Goal: Browse casually

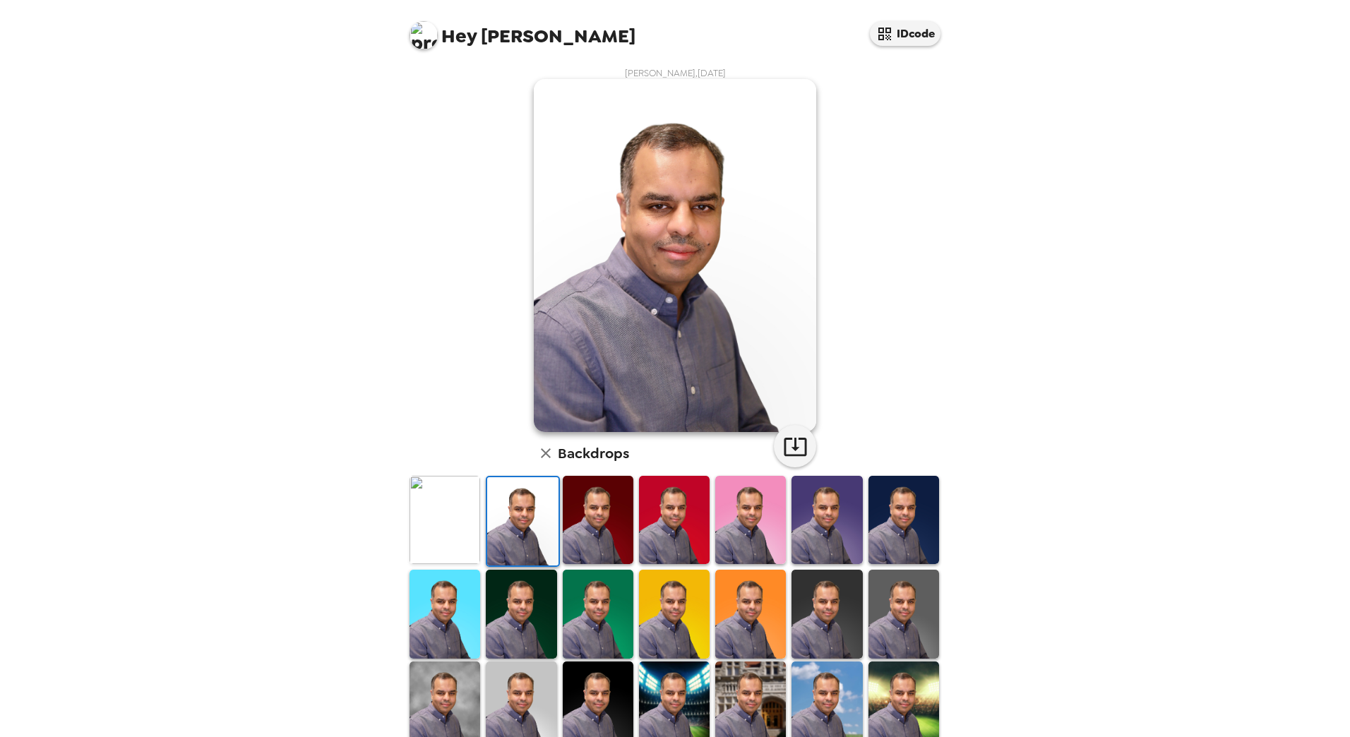
click at [578, 512] on img at bounding box center [598, 520] width 71 height 88
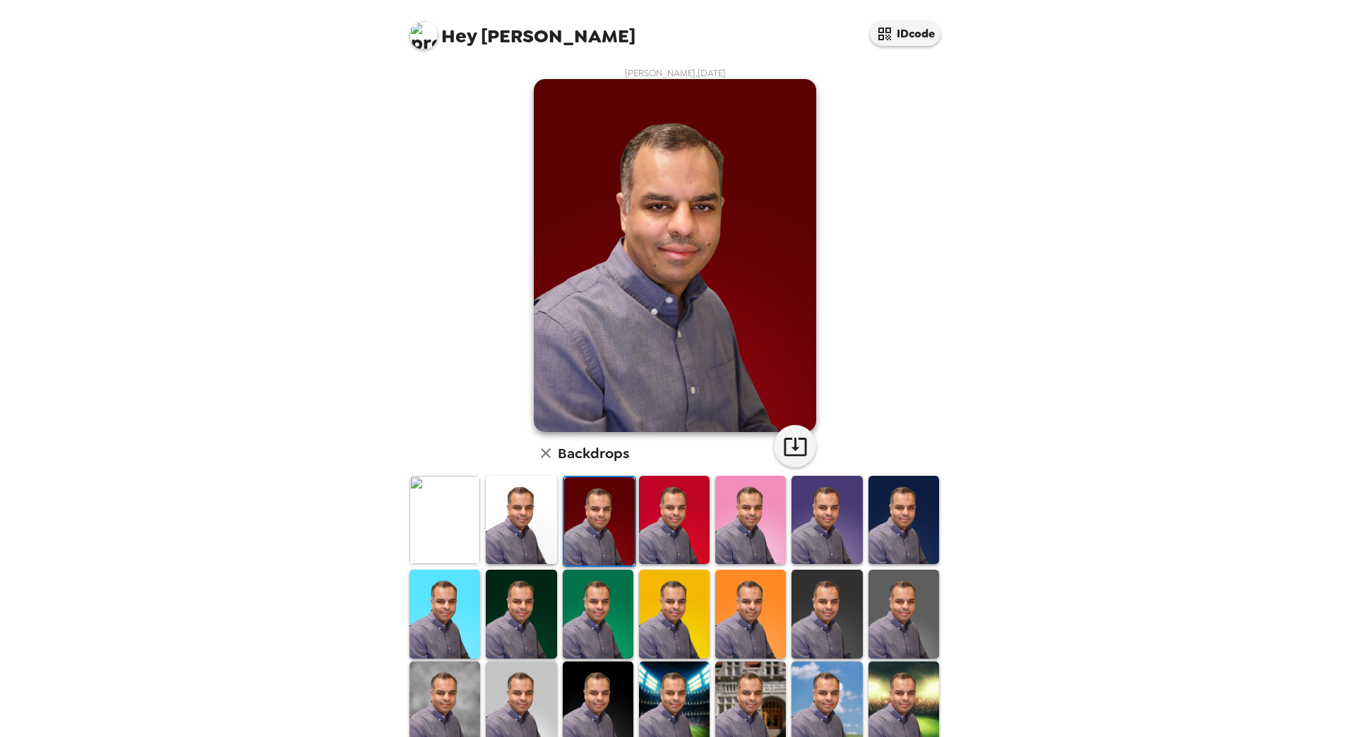
click at [827, 536] on img at bounding box center [827, 520] width 71 height 88
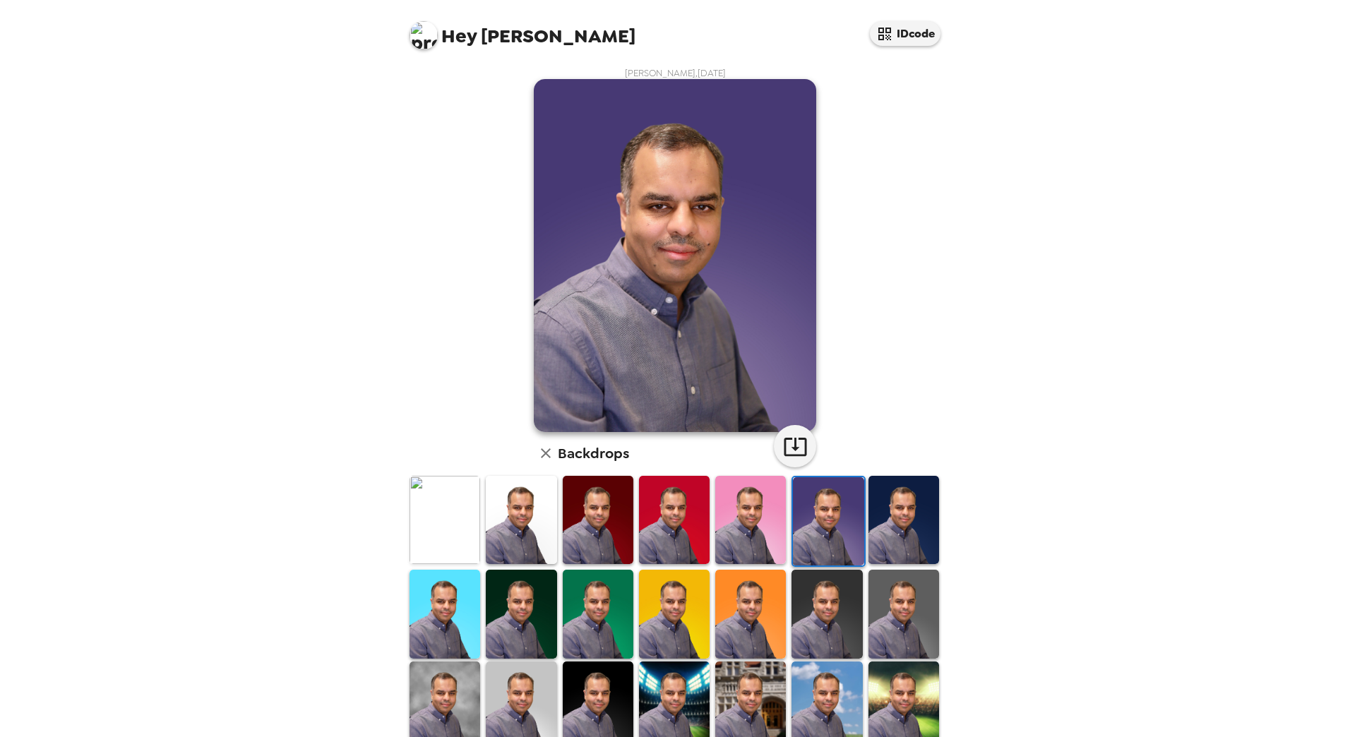
click at [869, 530] on img at bounding box center [904, 520] width 71 height 88
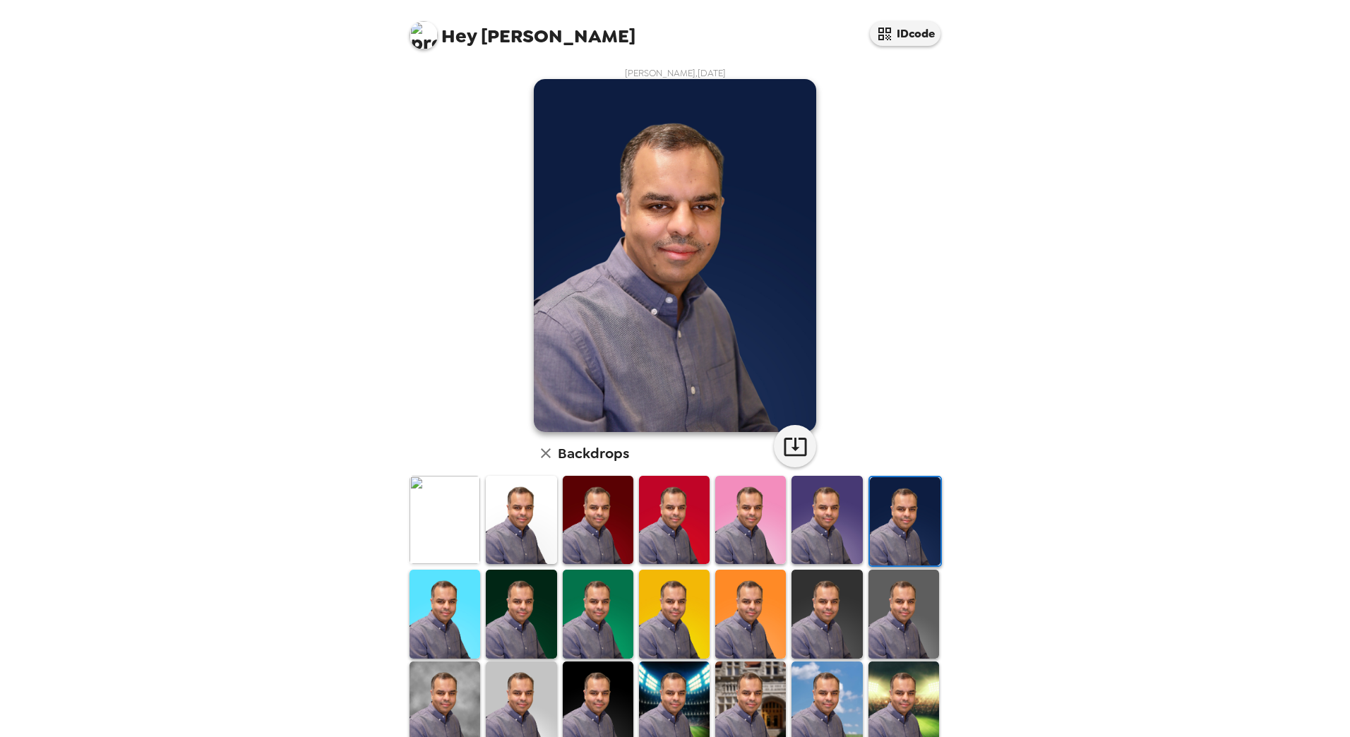
click at [869, 608] on img at bounding box center [904, 614] width 71 height 88
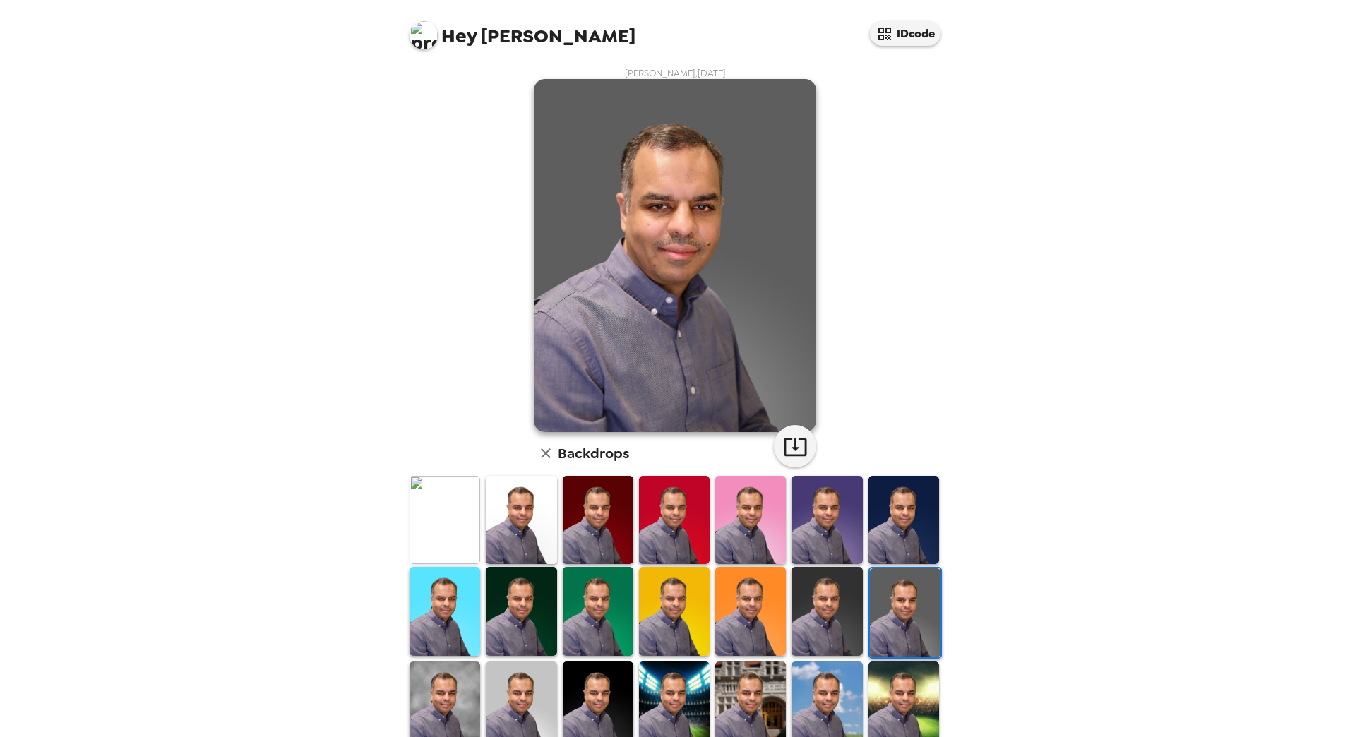
click at [881, 540] on img at bounding box center [904, 520] width 71 height 88
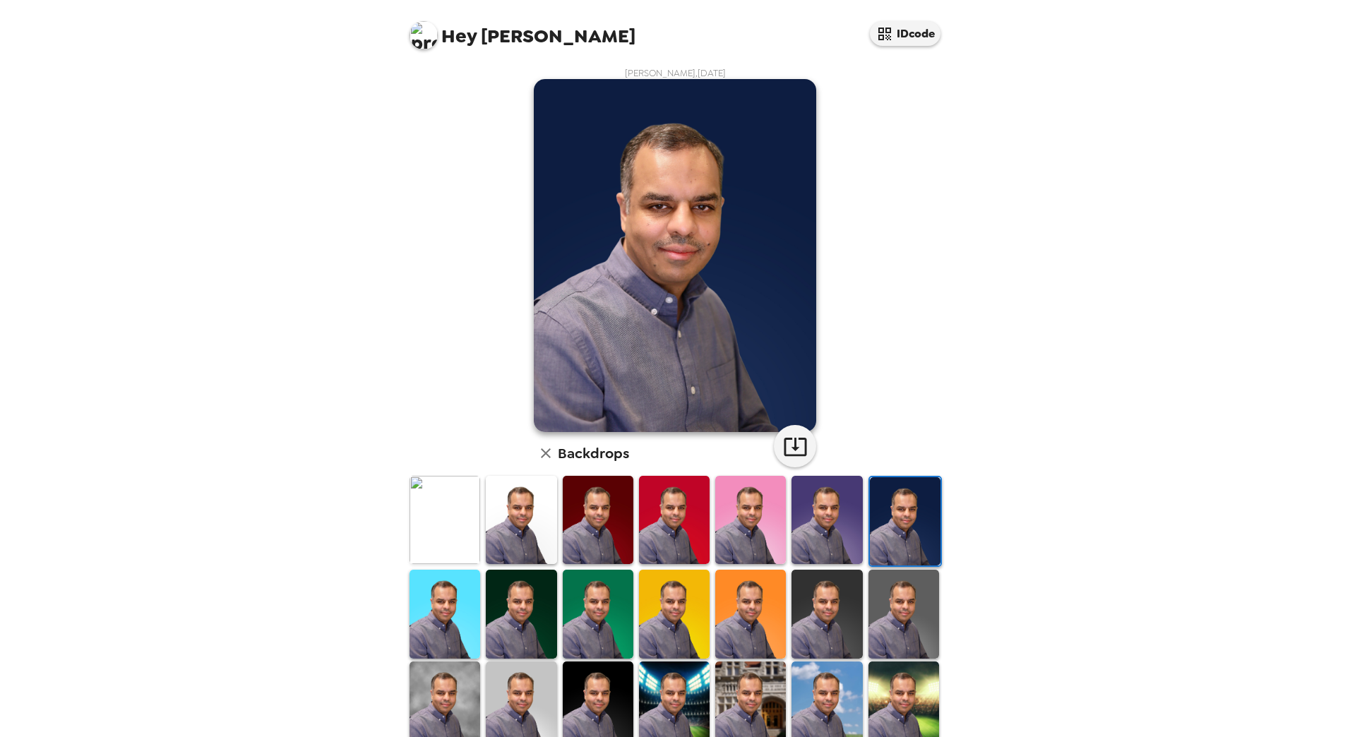
click at [820, 603] on img at bounding box center [827, 614] width 71 height 88
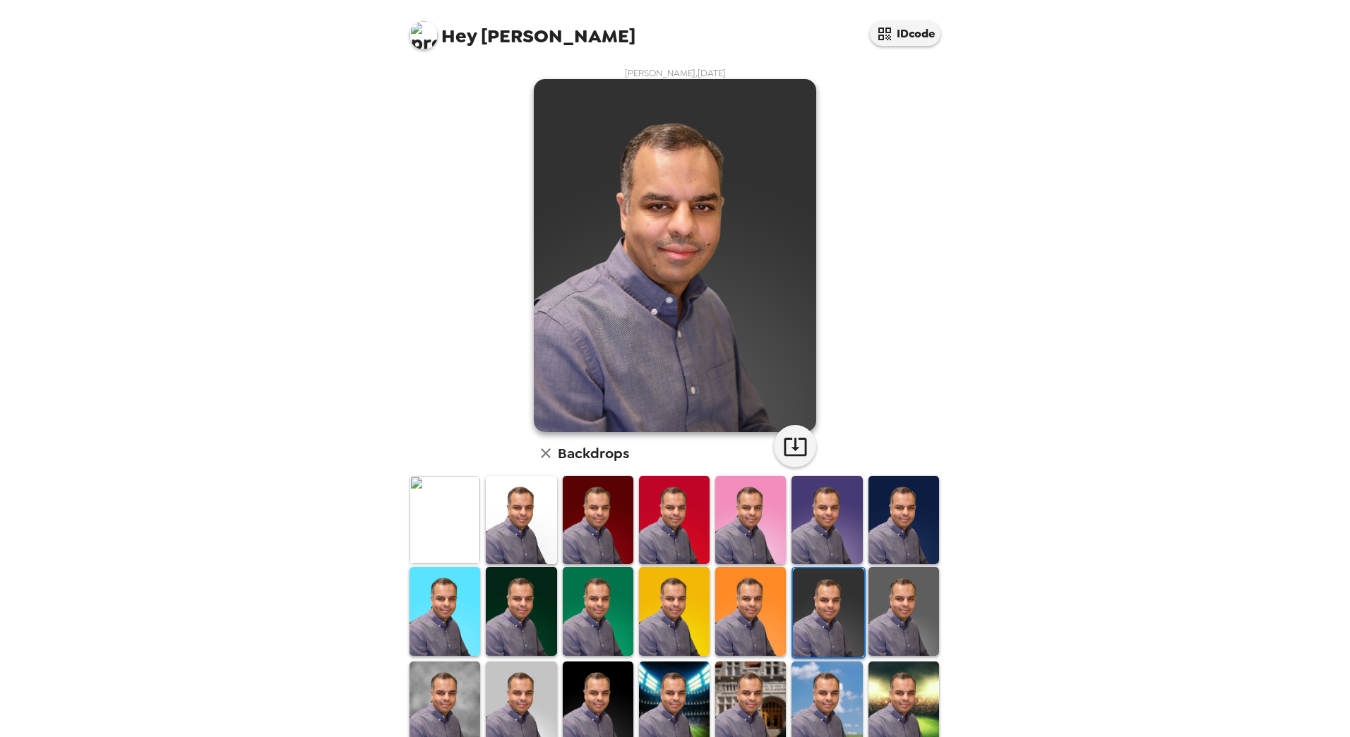
click at [814, 704] on img at bounding box center [827, 706] width 71 height 88
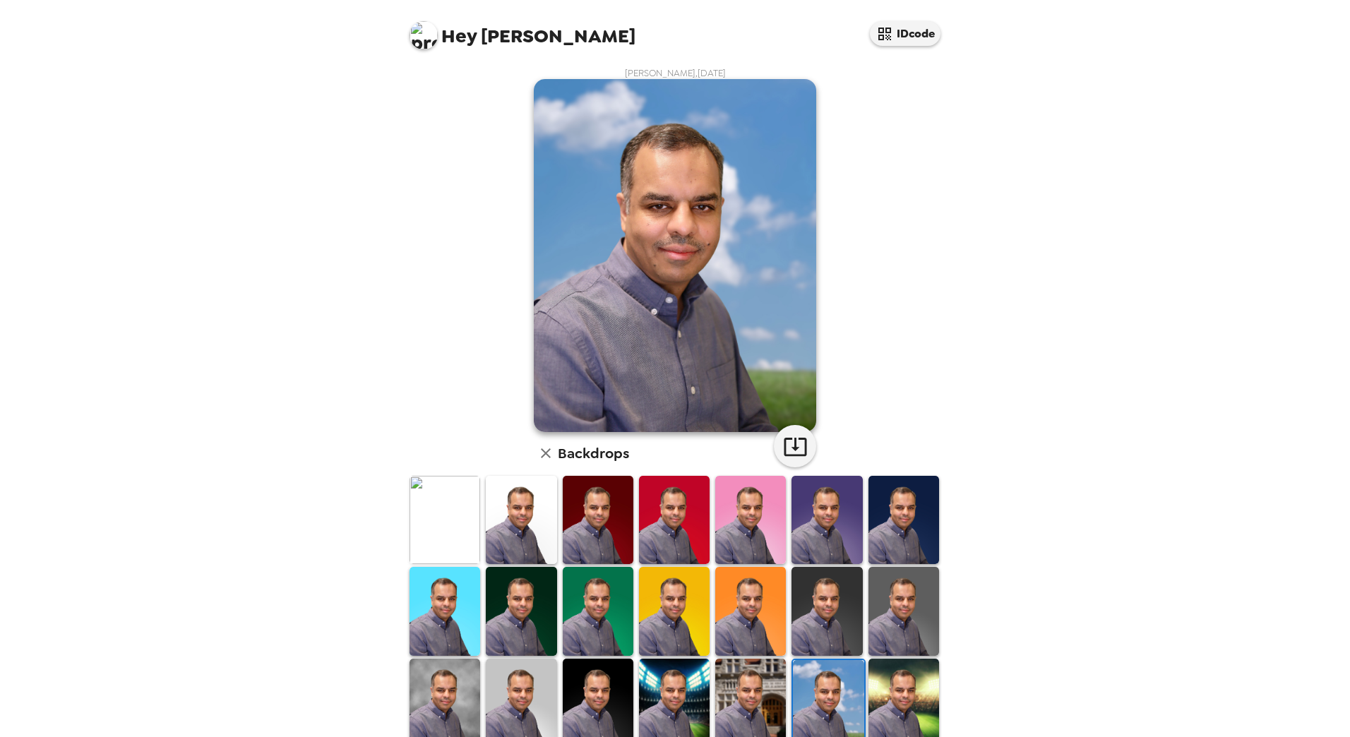
click at [893, 701] on img at bounding box center [904, 703] width 71 height 88
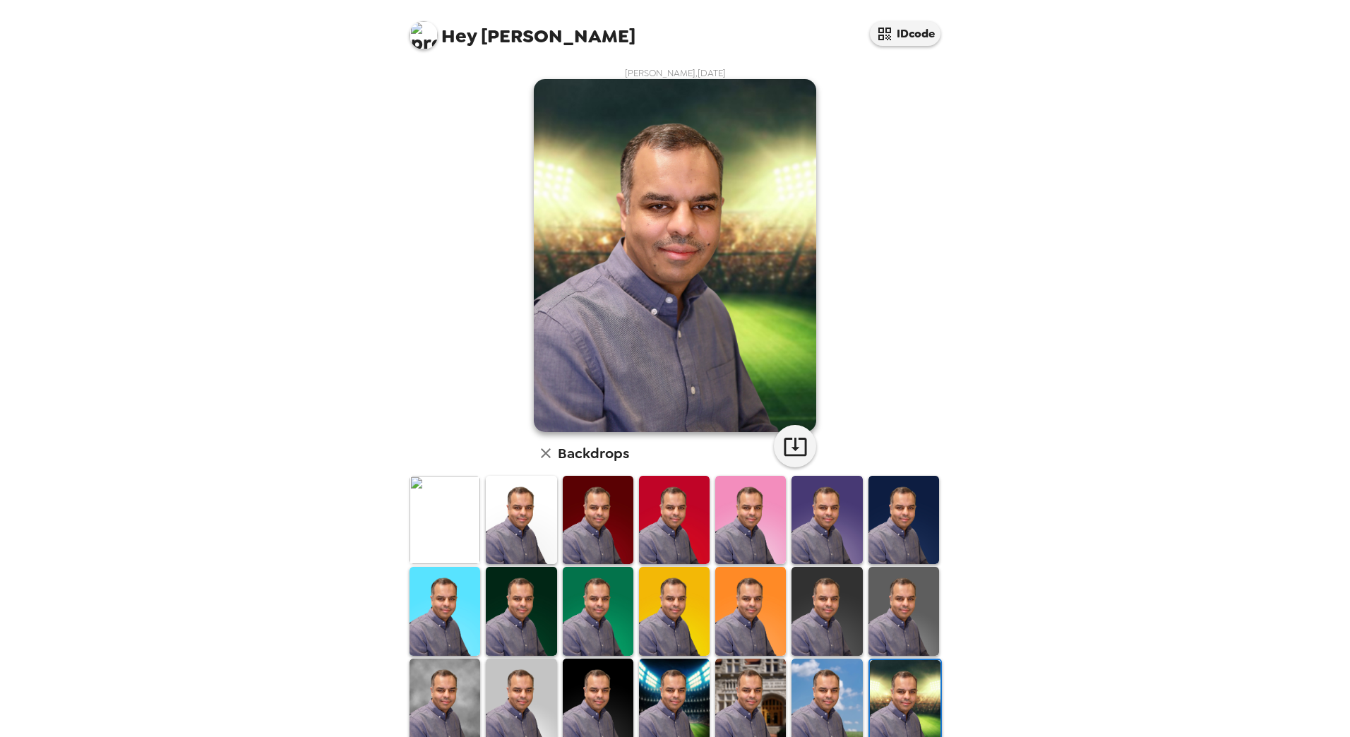
click at [740, 701] on img at bounding box center [750, 703] width 71 height 88
